Goal: Task Accomplishment & Management: Manage account settings

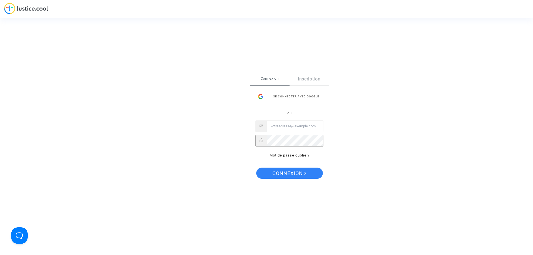
click at [293, 130] on input "Email" at bounding box center [295, 126] width 56 height 11
paste input "imitxelena@reclamapormi.com"
type input "imitxelena@reclamapormi.com"
click at [270, 177] on button "Connexion" at bounding box center [289, 173] width 67 height 11
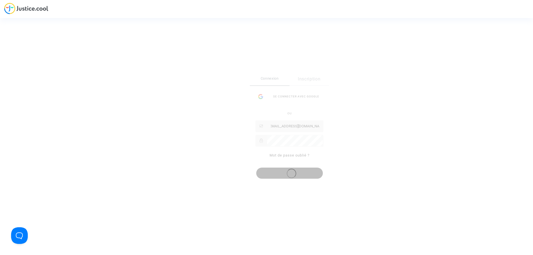
scroll to position [0, 0]
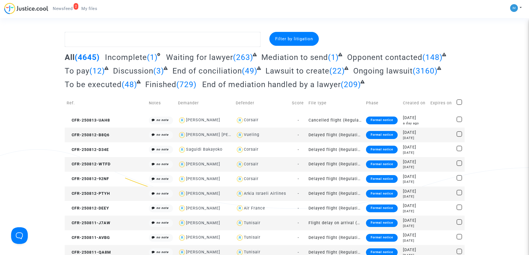
click at [114, 84] on span "To be executed" at bounding box center [93, 84] width 57 height 9
